Goal: Communication & Community: Answer question/provide support

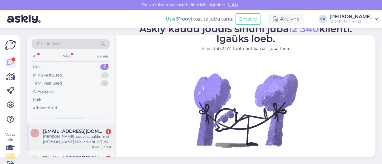
scroll to position [21, 0]
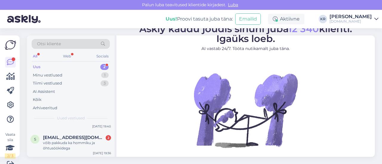
click at [77, 150] on div "s [EMAIL_ADDRESS][DOMAIN_NAME] 2 võib pakkuda ka hommiku ja õhtusöökidega [DATE…" at bounding box center [71, 144] width 88 height 27
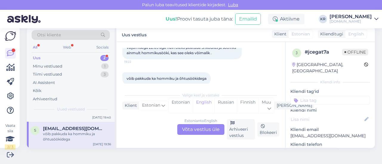
scroll to position [56, 0]
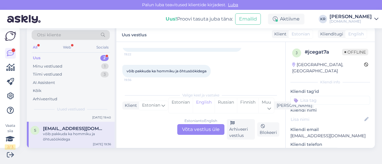
click at [202, 126] on div "Estonian to English Võta vestlus üle" at bounding box center [200, 129] width 47 height 11
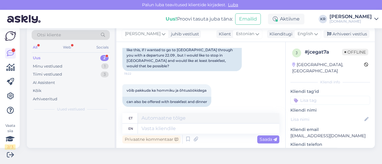
scroll to position [0, 0]
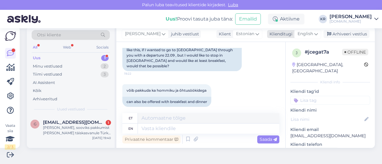
click at [309, 32] on span "English" at bounding box center [305, 34] width 16 height 7
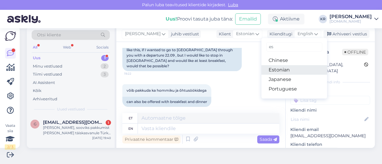
type input "es"
click at [271, 73] on link "Estonian" at bounding box center [294, 70] width 66 height 10
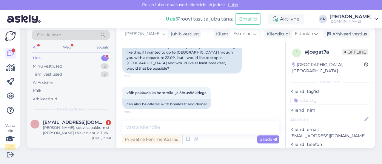
scroll to position [61, 0]
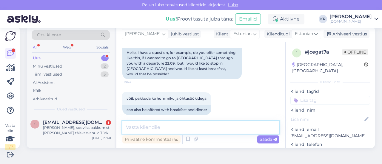
click at [161, 127] on textarea at bounding box center [200, 127] width 157 height 13
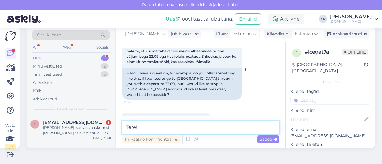
scroll to position [31, 0]
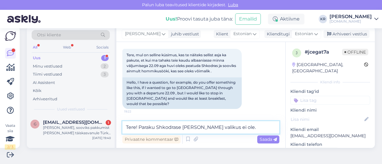
click at [181, 127] on textarea "Tere! Paraku Shkodrase [PERSON_NAME] valikus ei ole." at bounding box center [200, 127] width 157 height 13
type textarea "Tere! Paraku Shkoderi [PERSON_NAME] valikus ei ole."
click at [248, 128] on textarea "Tere! Paraku Shkoderi [PERSON_NAME] valikus ei ole." at bounding box center [200, 127] width 157 height 13
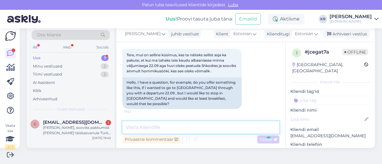
scroll to position [86, 0]
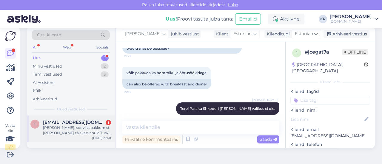
click at [59, 132] on div "[PERSON_NAME], sooviks pakkumist [PERSON_NAME] täiskasvanule Türki 03.10-10.10.…" at bounding box center [77, 130] width 68 height 11
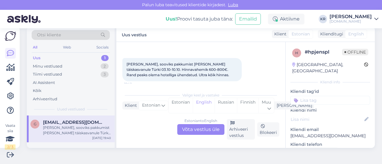
scroll to position [25, 0]
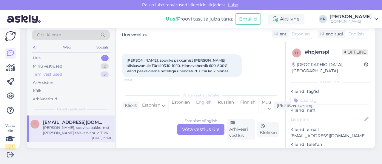
click at [82, 67] on div "Minu vestlused 2" at bounding box center [71, 66] width 78 height 8
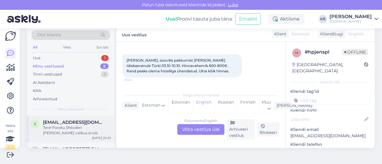
click at [79, 123] on span "[EMAIL_ADDRESS][DOMAIN_NAME]" at bounding box center [74, 122] width 62 height 5
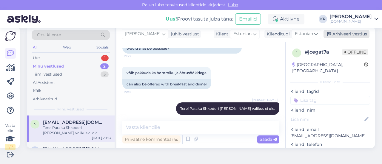
click at [339, 35] on div "Arhiveeri vestlus" at bounding box center [346, 34] width 46 height 8
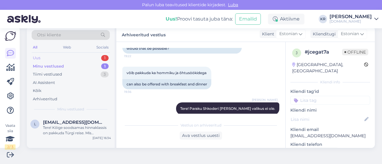
click at [75, 57] on div "Uus 1" at bounding box center [71, 58] width 78 height 8
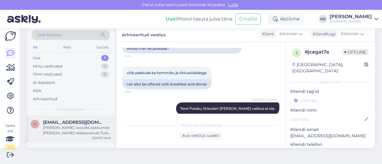
click at [71, 129] on div "[PERSON_NAME], sooviks pakkumist [PERSON_NAME] täiskasvanule Türki 03.10-10.10.…" at bounding box center [77, 130] width 68 height 11
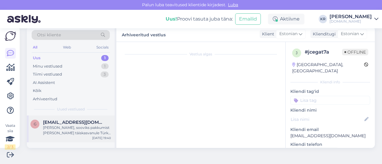
scroll to position [13, 0]
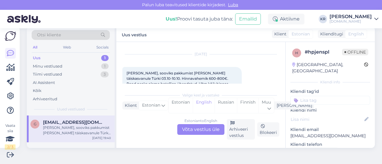
click at [205, 131] on div "Estonian to English Võta vestlus üle" at bounding box center [200, 129] width 47 height 11
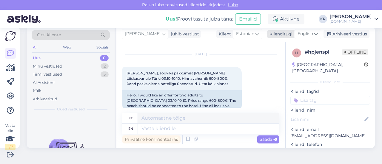
click at [305, 31] on span "English" at bounding box center [305, 34] width 16 height 7
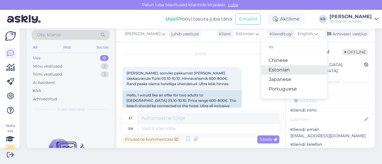
click at [286, 71] on link "Estonian" at bounding box center [294, 70] width 66 height 10
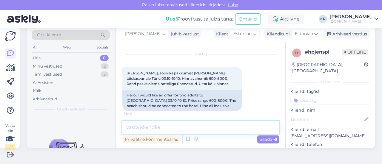
click at [196, 128] on textarea at bounding box center [200, 127] width 157 height 13
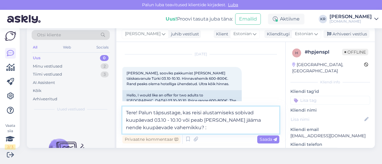
type textarea "Tere! Palun täpsustage, kas reisi alustamiseks sobivad kuupäevad 03.10 - 10.10 …"
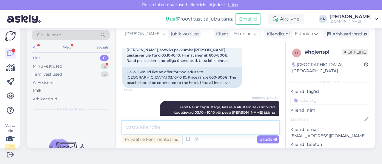
scroll to position [16, 0]
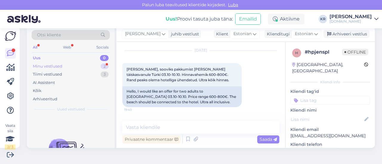
click at [63, 64] on div "Minu vestlused 2" at bounding box center [71, 66] width 78 height 8
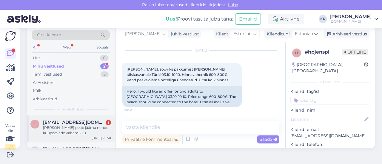
click at [85, 132] on div "[PERSON_NAME] peab jääma nende kuupäevade vahemikku." at bounding box center [77, 130] width 68 height 11
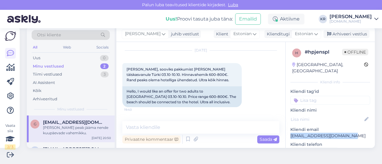
drag, startPoint x: 348, startPoint y: 130, endPoint x: 285, endPoint y: 130, distance: 63.2
copy p "[EMAIL_ADDRESS][DOMAIN_NAME]"
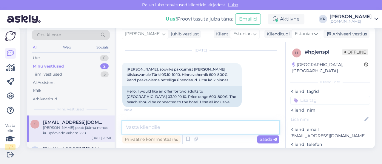
click at [167, 127] on textarea at bounding box center [200, 127] width 157 height 13
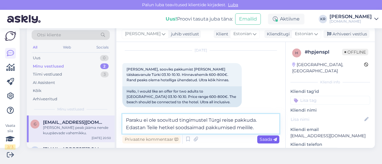
type textarea "Paraku ei ole soovitud tingimustel Türgi reise pakkuda. Edastan Teile hetkel so…"
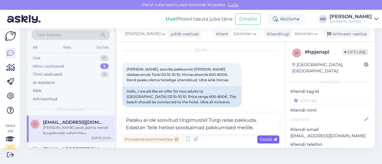
click at [260, 141] on span "Saada" at bounding box center [268, 139] width 17 height 5
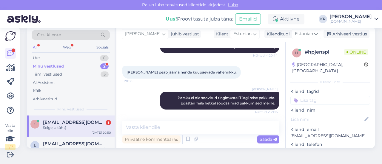
scroll to position [133, 0]
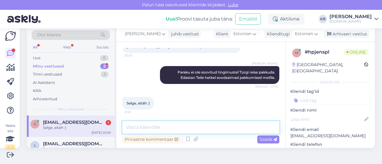
click at [168, 128] on textarea at bounding box center [200, 127] width 157 height 13
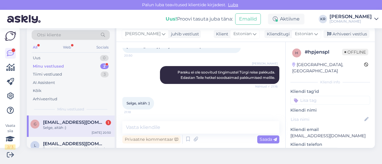
click at [82, 136] on div "g [EMAIL_ADDRESS][DOMAIN_NAME] 1 Selge, aitäh :) [DATE] 20:50" at bounding box center [71, 126] width 88 height 21
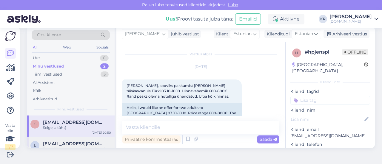
click at [81, 141] on span "[EMAIL_ADDRESS][DOMAIN_NAME]" at bounding box center [74, 143] width 62 height 5
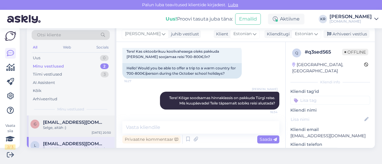
click at [85, 126] on div "Selge, aitäh :)" at bounding box center [77, 127] width 68 height 5
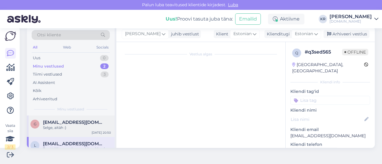
scroll to position [119, 0]
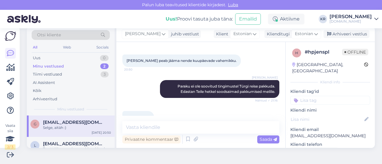
click at [77, 129] on div "Selge, aitäh :)" at bounding box center [77, 127] width 68 height 5
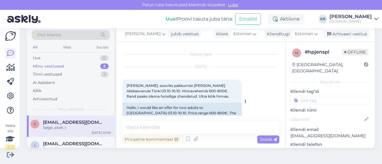
scroll to position [133, 0]
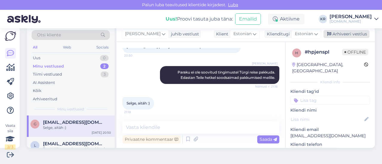
click at [329, 33] on div "Arhiveeri vestlus" at bounding box center [346, 34] width 46 height 8
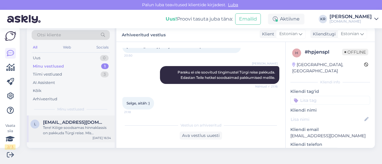
click at [67, 130] on div "Tere! Kõige soodsamas hinnaklassis on pakkuda Türgi reise. Mis kuupäevadel Teil…" at bounding box center [77, 130] width 68 height 11
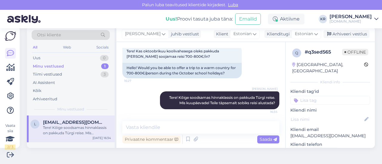
scroll to position [34, 0]
click at [88, 125] on div "Tere! Kõige soodsamas hinnaklassis on pakkuda Türgi reise. Mis kuupäevadel Teil…" at bounding box center [77, 130] width 68 height 11
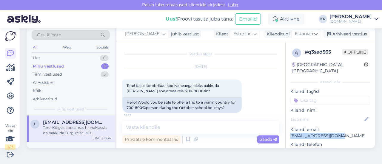
drag, startPoint x: 333, startPoint y: 130, endPoint x: 285, endPoint y: 132, distance: 47.8
copy p "[EMAIL_ADDRESS][DOMAIN_NAME]"
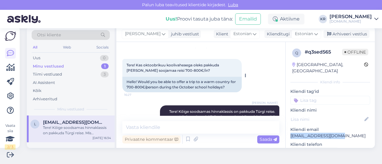
scroll to position [34, 0]
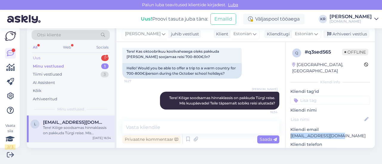
click at [55, 59] on div "Uus 1" at bounding box center [71, 58] width 78 height 8
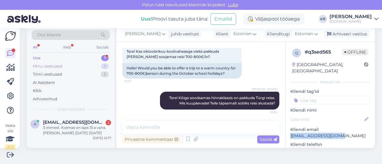
click at [59, 64] on div "Minu vestlused" at bounding box center [48, 67] width 30 height 6
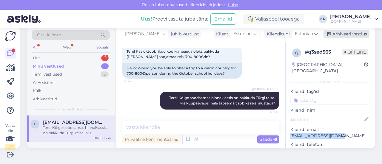
click at [341, 36] on div "Arhiveeri vestlus" at bounding box center [346, 34] width 46 height 8
